Goal: Navigation & Orientation: Find specific page/section

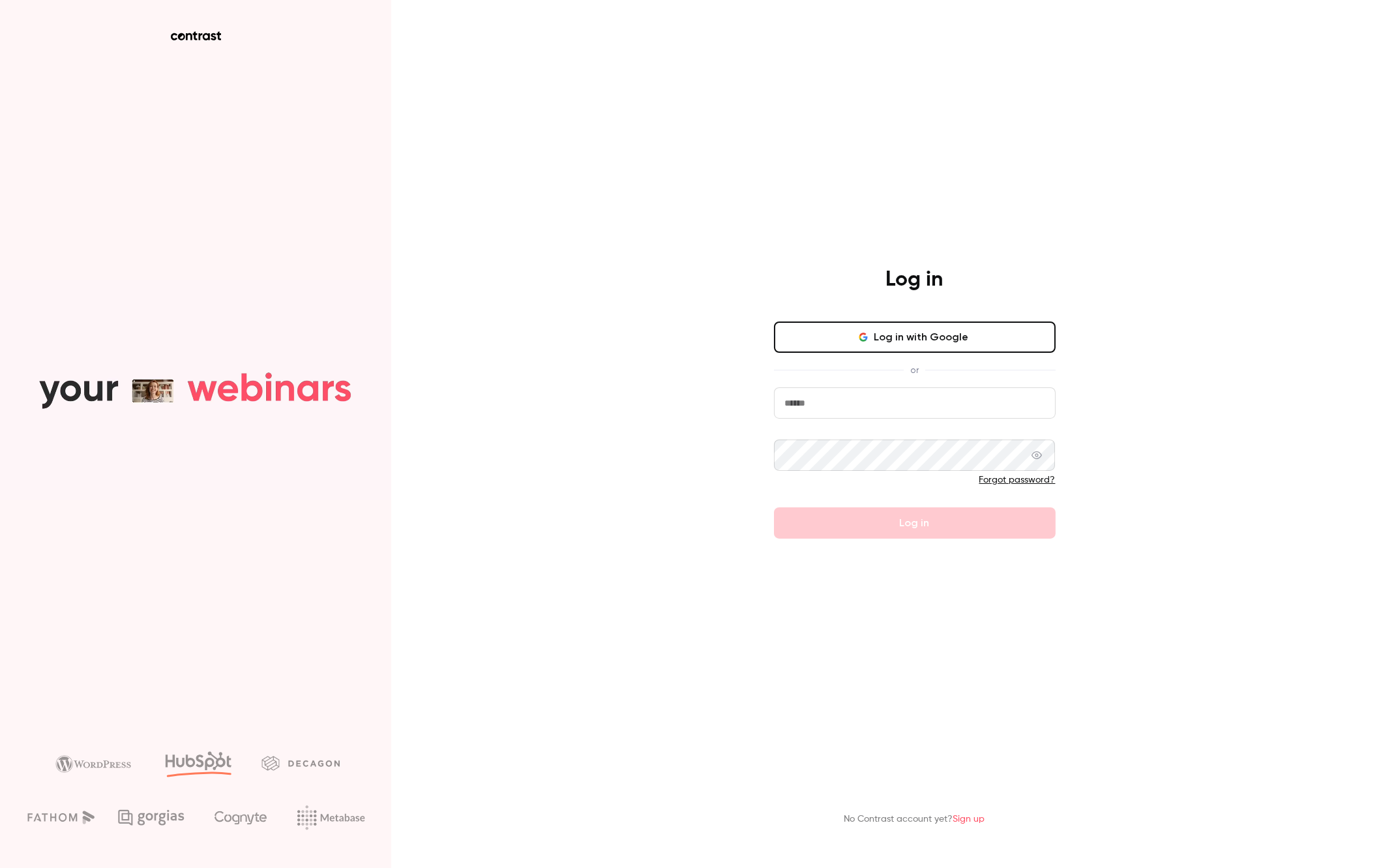
click at [850, 334] on button "Log in with Google" at bounding box center [914, 336] width 282 height 31
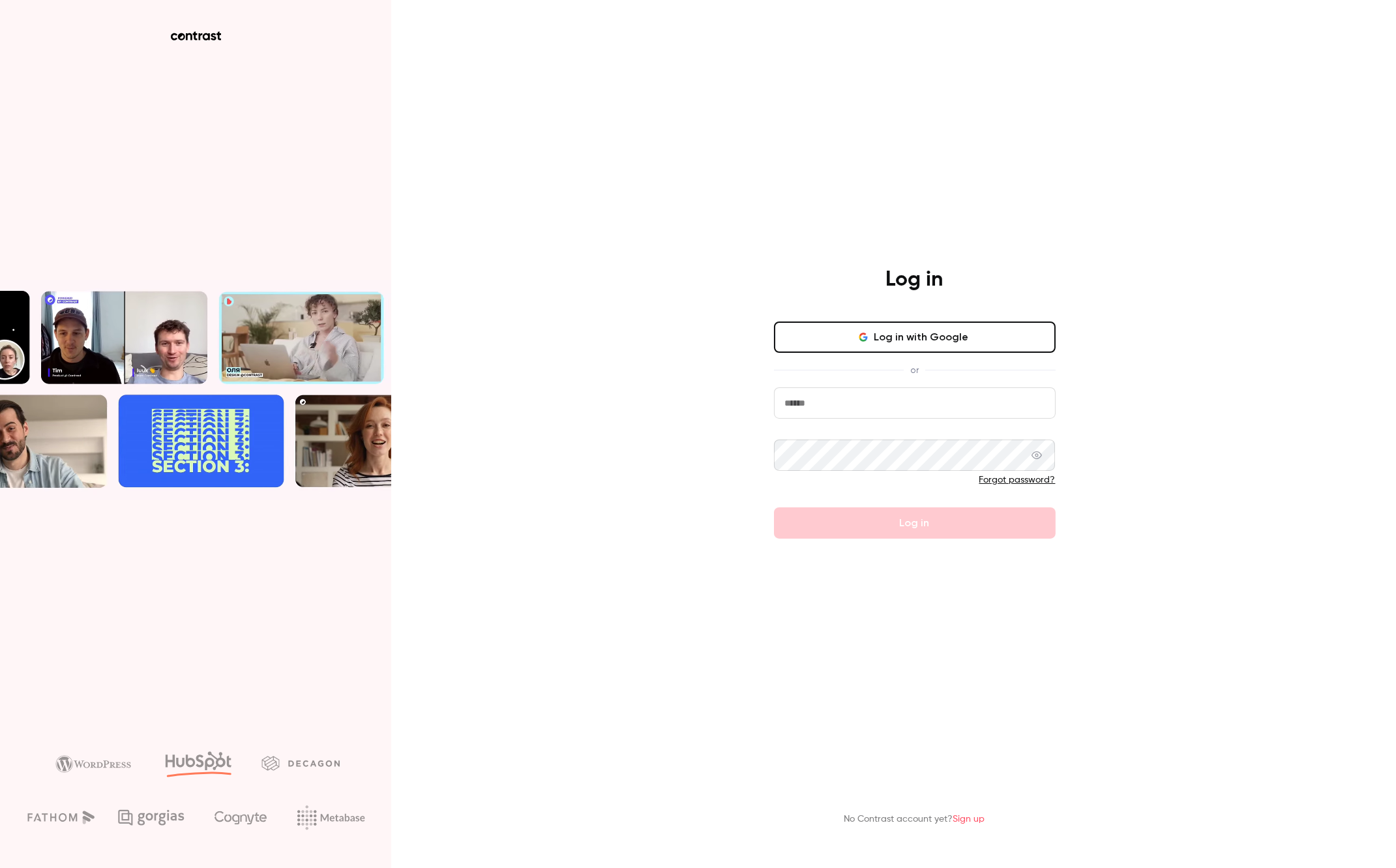
click at [921, 335] on button "Log in with Google" at bounding box center [914, 336] width 282 height 31
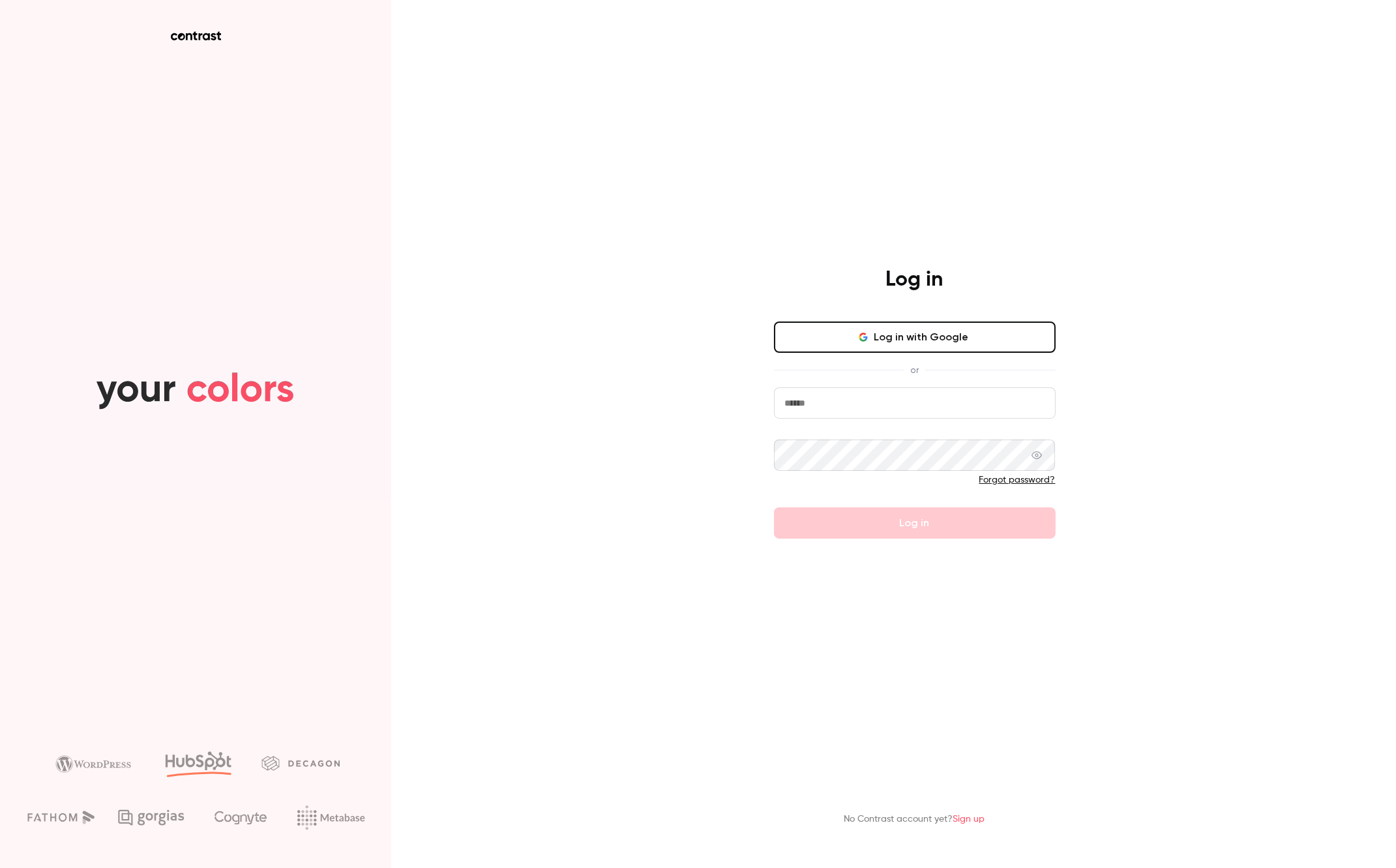
click at [858, 402] on input "email" at bounding box center [914, 403] width 282 height 31
type input "**********"
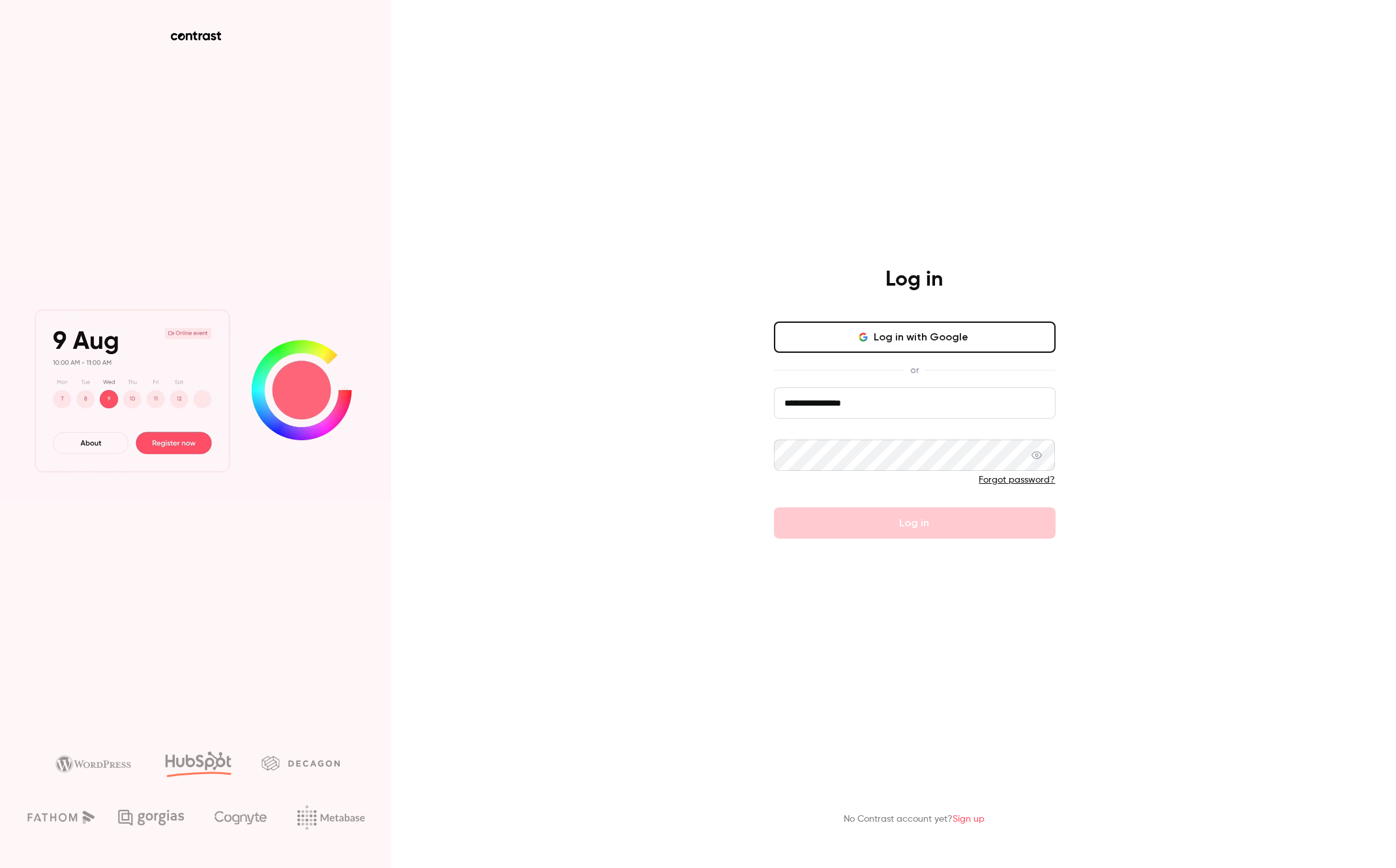
click at [923, 336] on button "Log in with Google" at bounding box center [914, 336] width 282 height 31
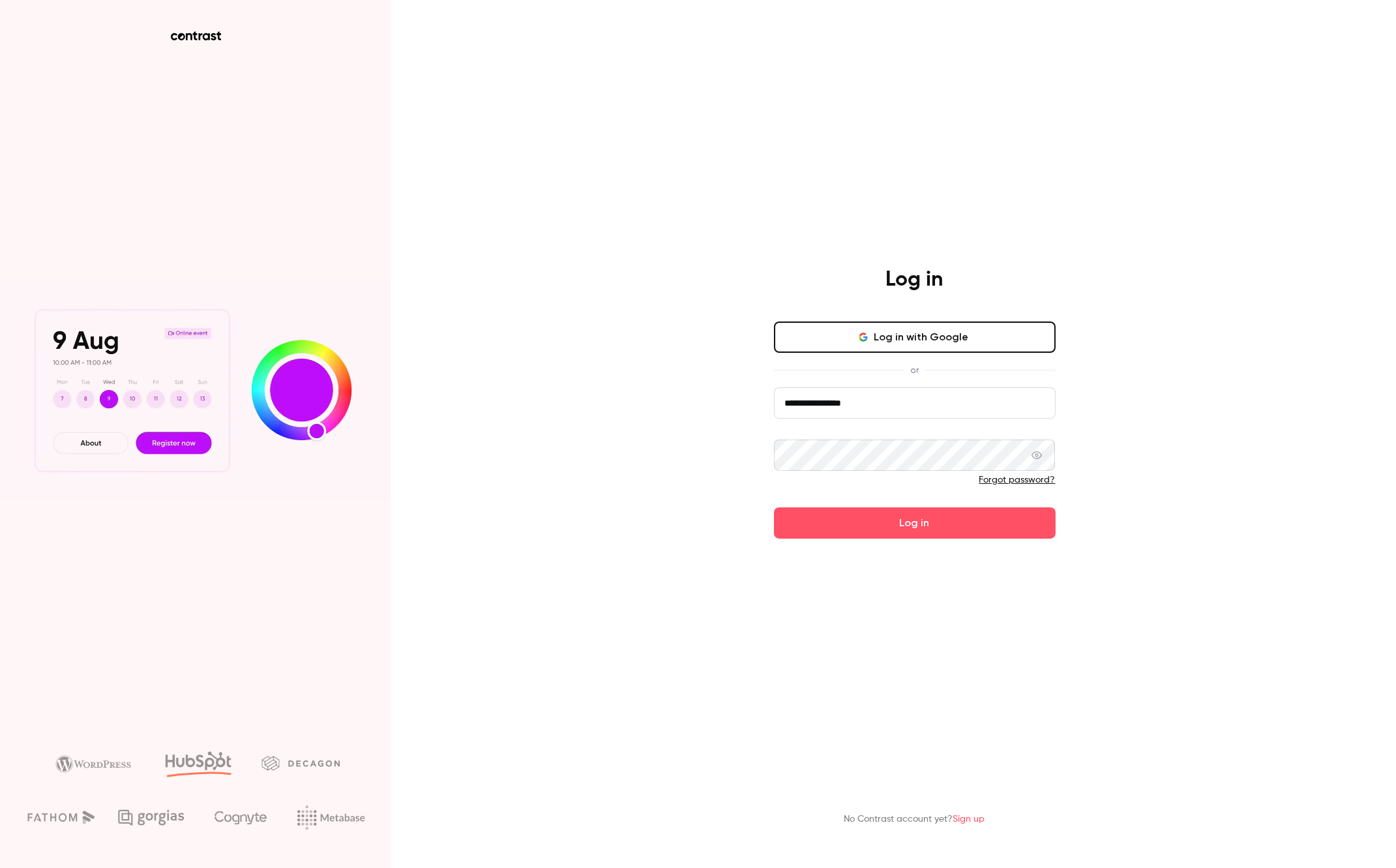
click at [773, 507] on button "Log in" at bounding box center [914, 522] width 282 height 31
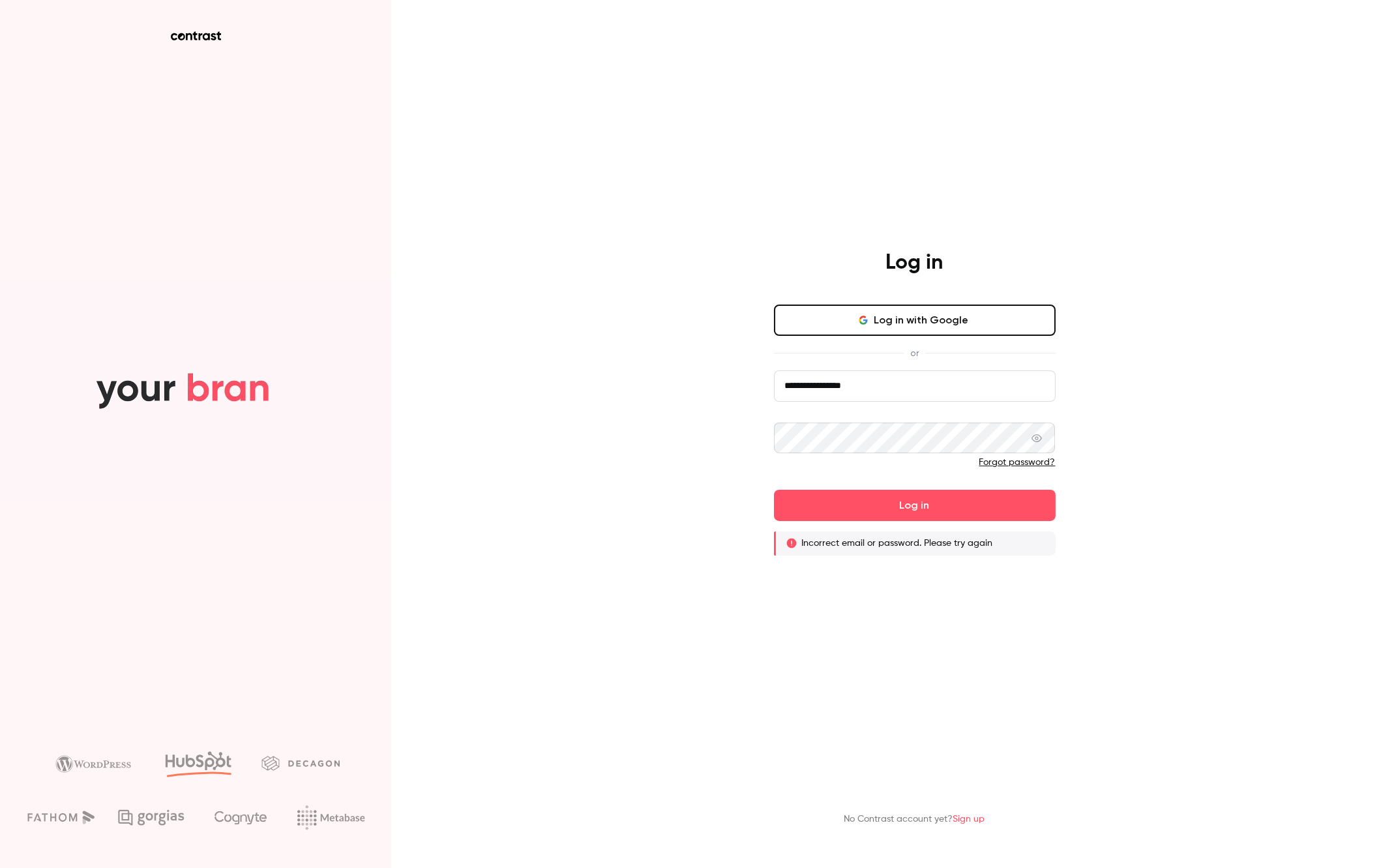
click at [958, 321] on button "Log in with Google" at bounding box center [914, 319] width 282 height 31
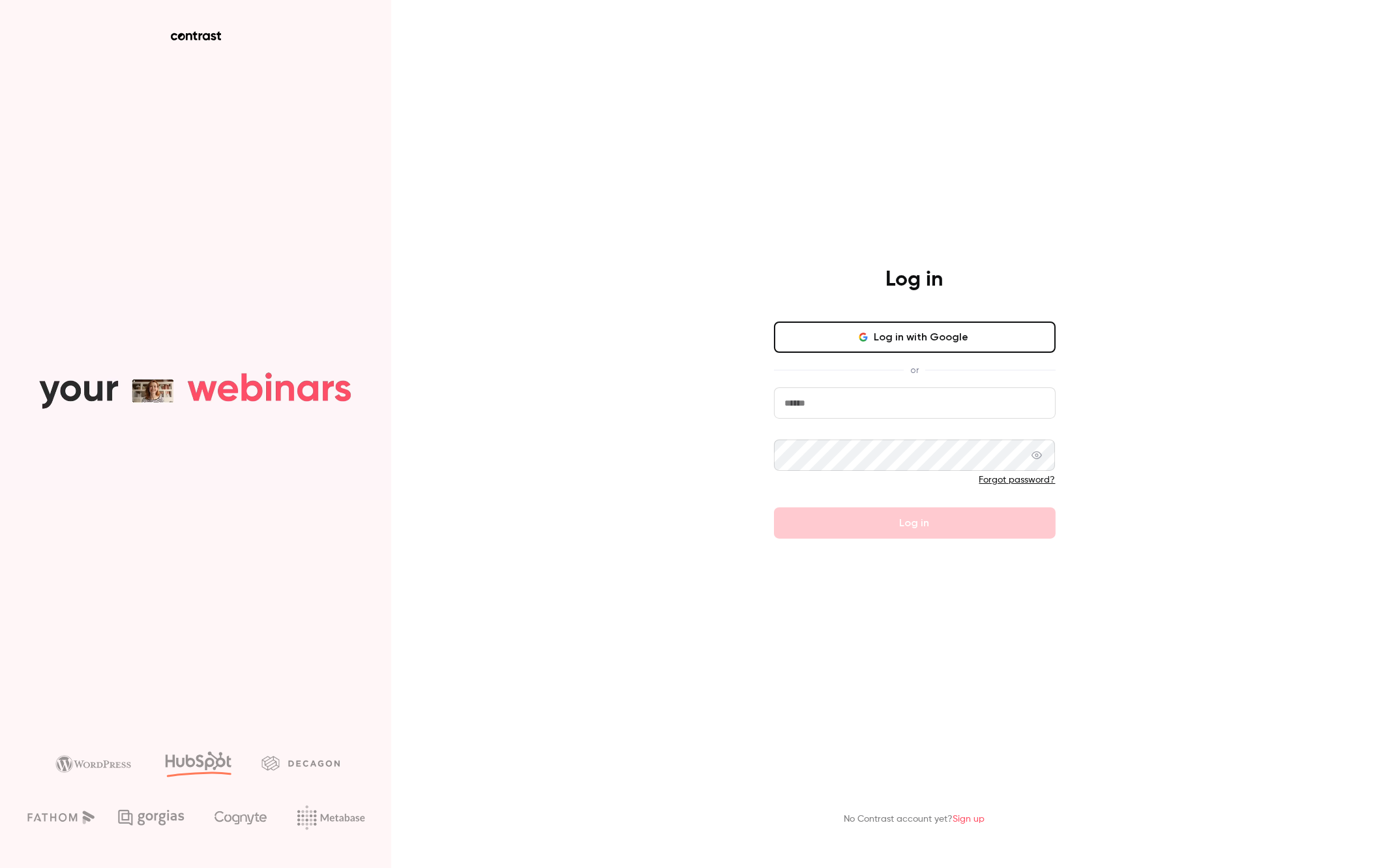
click at [924, 341] on button "Log in with Google" at bounding box center [914, 336] width 282 height 31
click at [939, 402] on input "email" at bounding box center [914, 403] width 282 height 31
type input "**********"
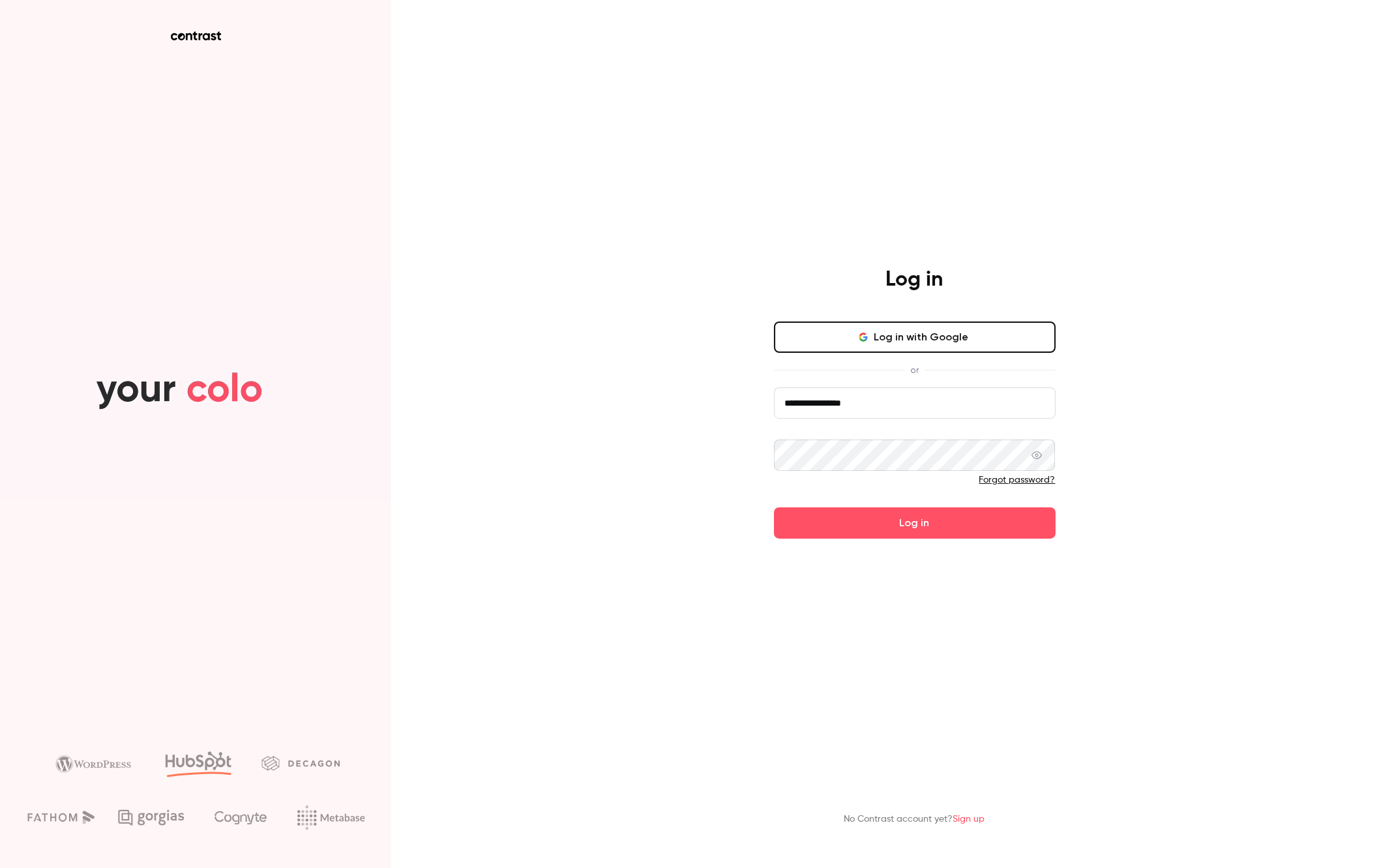
click at [773, 507] on button "Log in" at bounding box center [914, 522] width 282 height 31
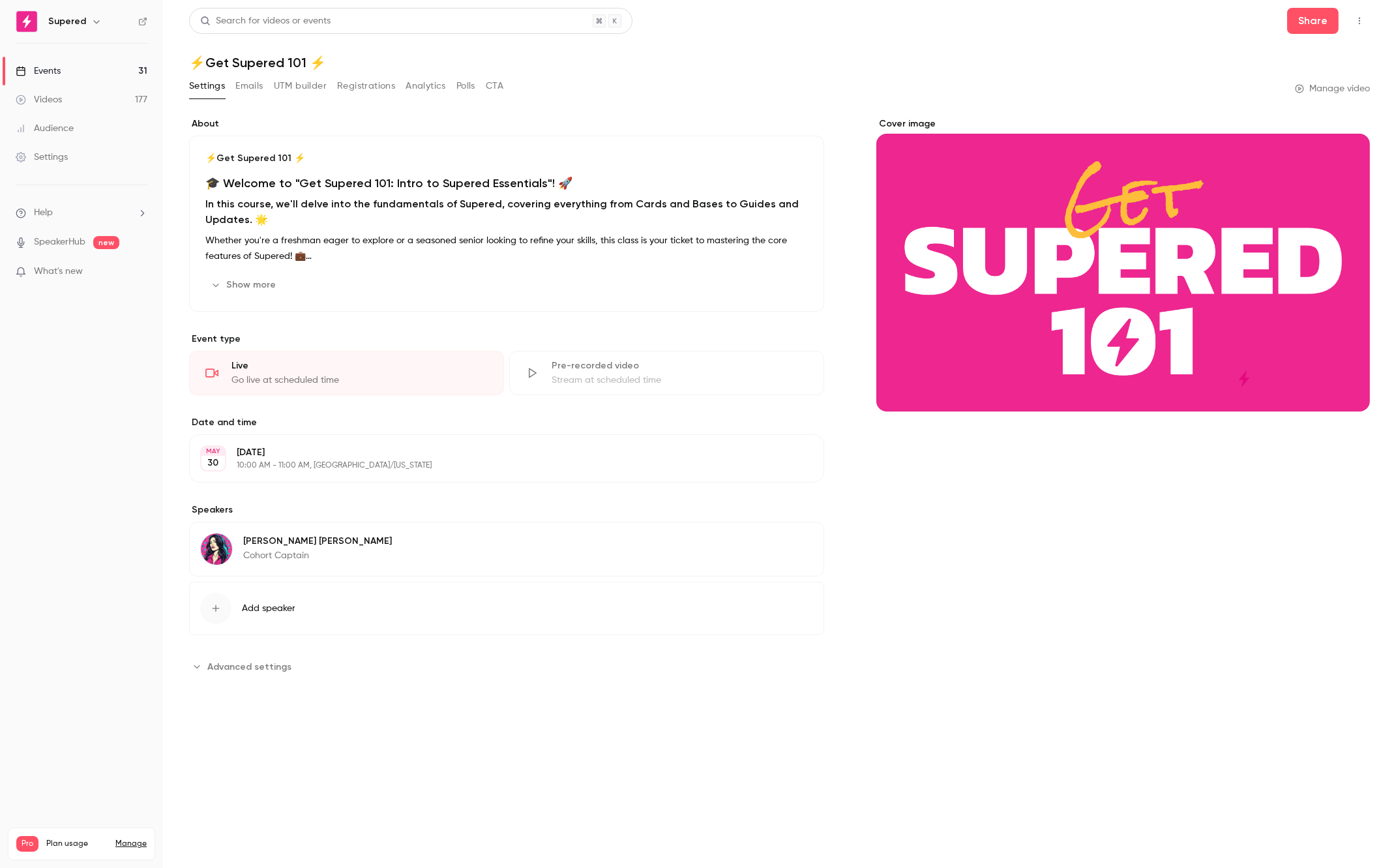
click at [72, 98] on link "Videos 177" at bounding box center [82, 100] width 163 height 29
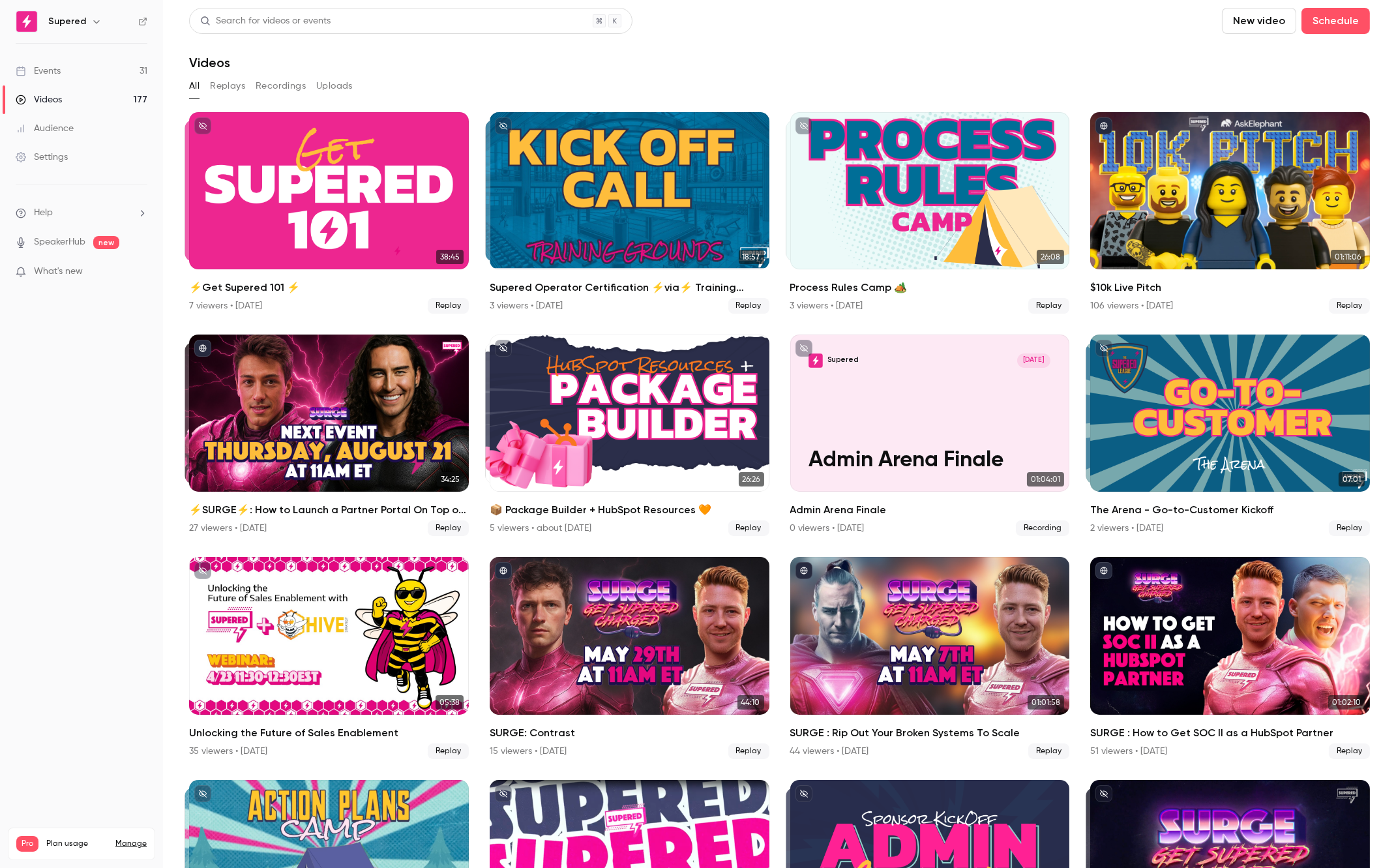
click at [65, 67] on link "Events 31" at bounding box center [82, 71] width 163 height 29
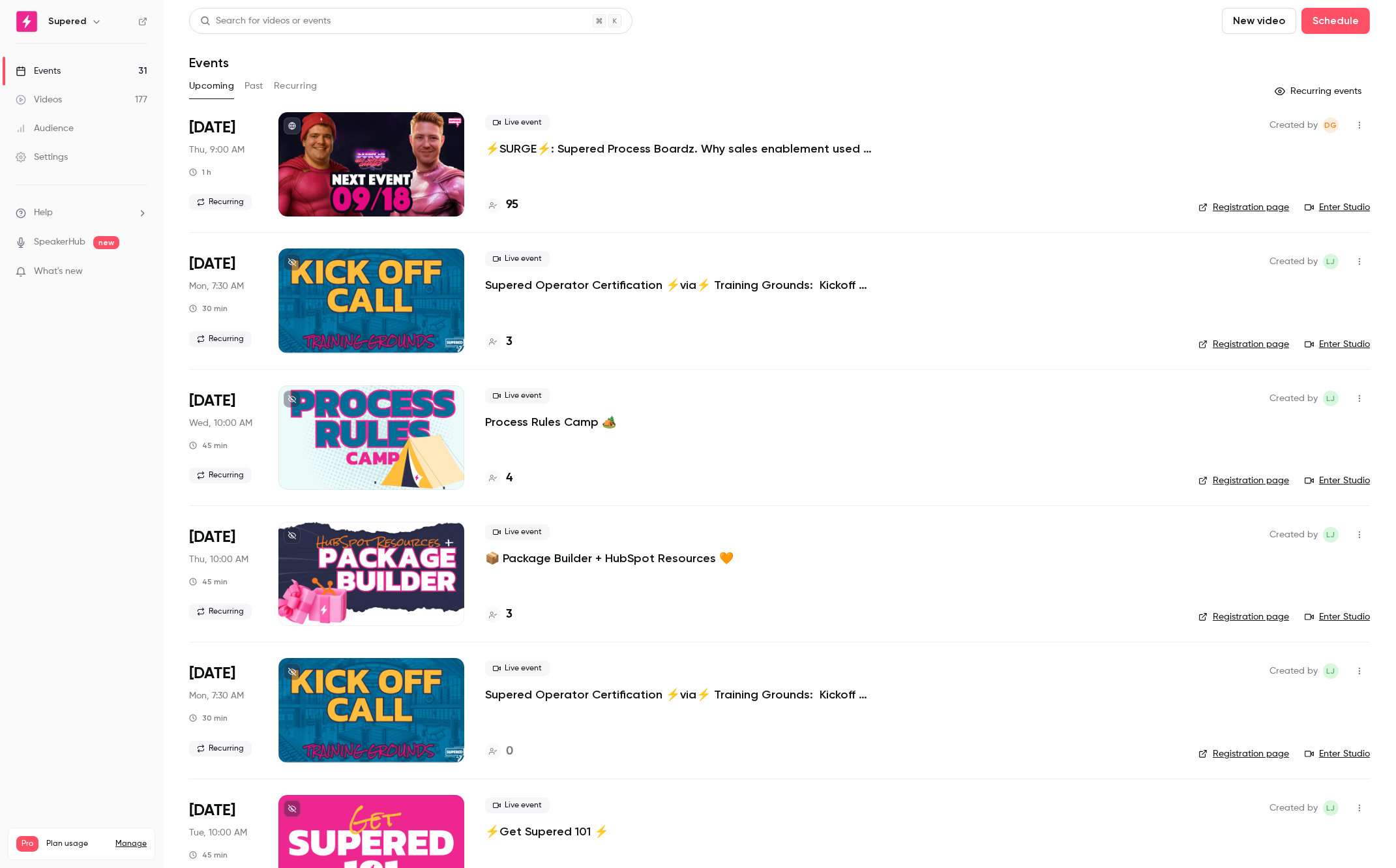
click at [1226, 210] on link "Registration page" at bounding box center [1243, 206] width 91 height 13
